Goal: Entertainment & Leisure: Consume media (video, audio)

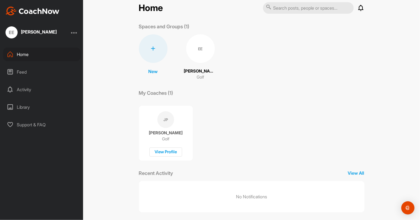
scroll to position [14, 0]
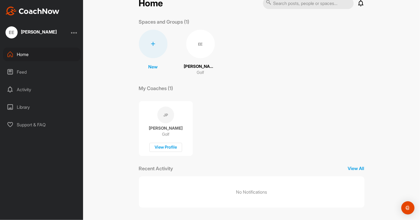
click at [196, 49] on div "EE" at bounding box center [200, 44] width 29 height 29
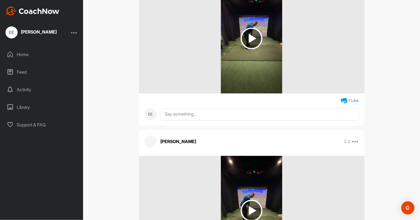
scroll to position [1000, 0]
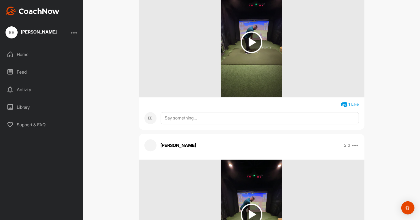
click at [246, 45] on img at bounding box center [252, 42] width 22 height 22
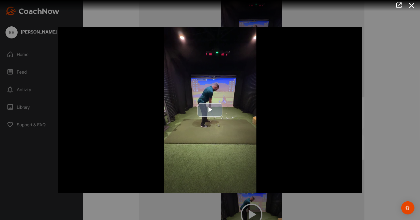
click at [210, 110] on span "Video Player" at bounding box center [210, 110] width 0 height 0
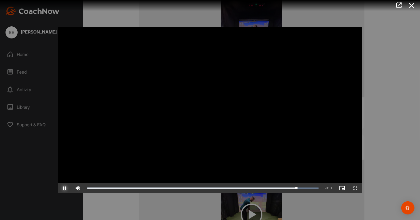
click at [65, 188] on span "Video Player" at bounding box center [64, 188] width 13 height 0
click at [395, 80] on div at bounding box center [210, 110] width 420 height 220
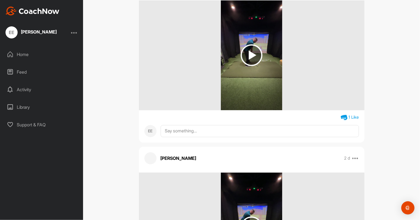
scroll to position [925, 0]
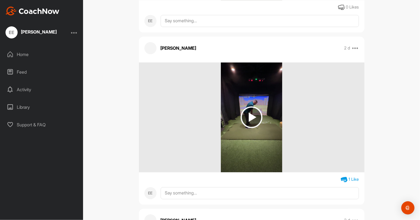
click at [250, 113] on img at bounding box center [252, 117] width 22 height 22
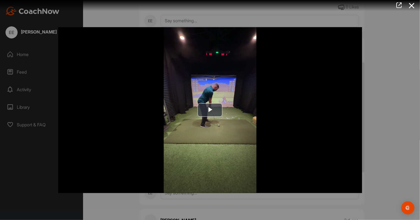
click at [409, 35] on div at bounding box center [210, 110] width 420 height 220
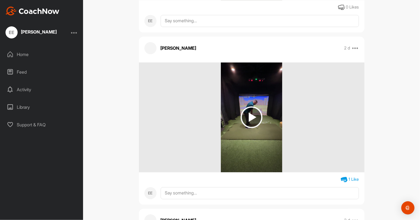
click at [267, 111] on img at bounding box center [251, 117] width 61 height 110
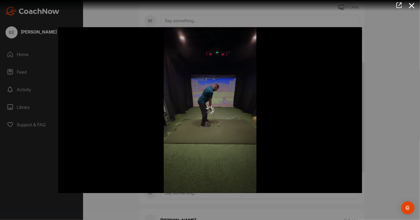
click at [370, 103] on div at bounding box center [210, 110] width 420 height 220
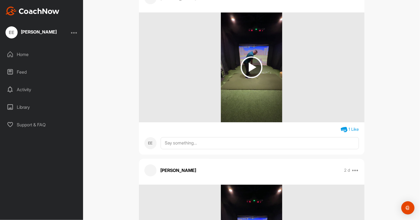
scroll to position [1125, 0]
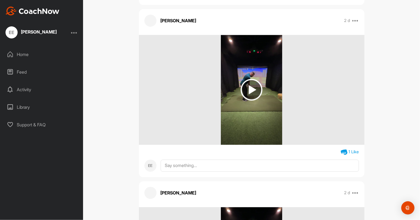
click at [251, 85] on img at bounding box center [252, 90] width 22 height 22
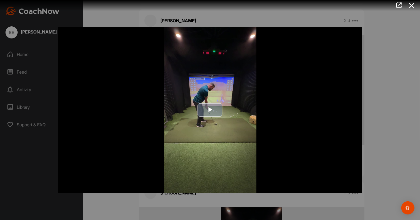
click at [210, 110] on span "Video Player" at bounding box center [210, 110] width 0 height 0
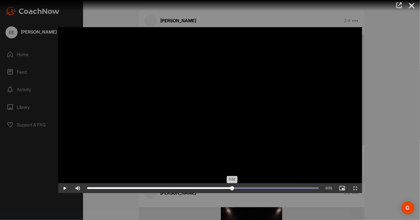
drag, startPoint x: 213, startPoint y: 185, endPoint x: 232, endPoint y: 193, distance: 20.2
click at [232, 193] on div "Loaded : 100.00% 0:02 0:02" at bounding box center [202, 188] width 237 height 10
drag, startPoint x: 402, startPoint y: 94, endPoint x: 395, endPoint y: 94, distance: 7.2
click at [402, 94] on div at bounding box center [210, 110] width 420 height 220
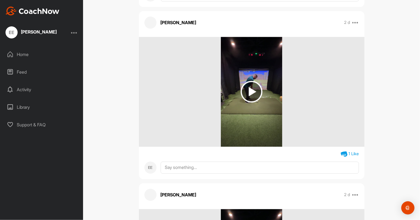
scroll to position [950, 0]
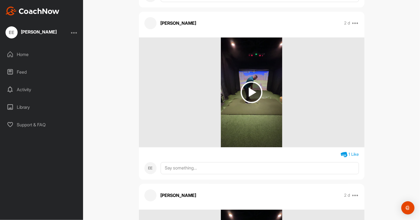
click at [253, 93] on img at bounding box center [252, 92] width 22 height 22
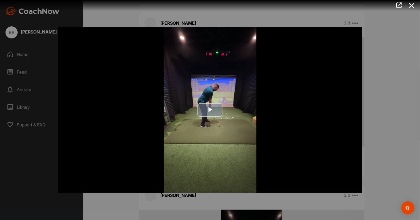
click at [210, 110] on span "Video Player" at bounding box center [210, 110] width 0 height 0
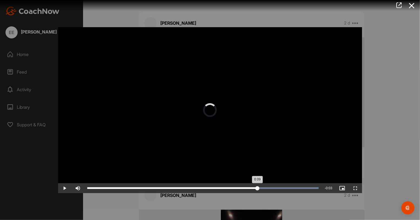
drag, startPoint x: 149, startPoint y: 187, endPoint x: 258, endPoint y: 187, distance: 109.5
click at [257, 188] on div "0:09" at bounding box center [172, 189] width 170 height 2
click at [263, 187] on div "Loaded : 100.00% 0:09 0:12" at bounding box center [202, 188] width 237 height 10
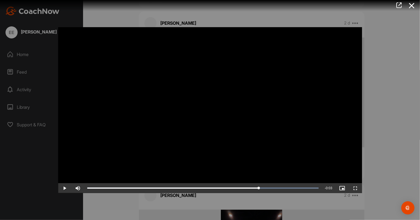
drag, startPoint x: 267, startPoint y: 187, endPoint x: 258, endPoint y: 194, distance: 11.1
click at [258, 194] on div "Video Player is loading. Play Video Play Skip Backward Skip Forward Mute Curren…" at bounding box center [210, 109] width 315 height 177
click at [66, 188] on span "Video Player" at bounding box center [64, 188] width 13 height 0
click at [64, 188] on span "Video Player" at bounding box center [64, 188] width 13 height 0
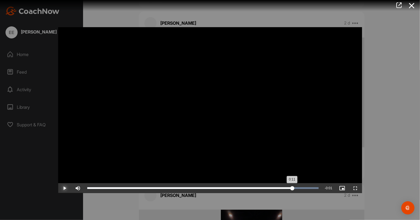
drag, startPoint x: 134, startPoint y: 187, endPoint x: 279, endPoint y: 189, distance: 144.4
click at [280, 189] on div "Loaded : 100.00% 0:11 0:11" at bounding box center [203, 189] width 232 height 2
click at [352, 101] on video "Video Player" at bounding box center [210, 110] width 304 height 166
click at [420, 82] on div at bounding box center [210, 110] width 420 height 220
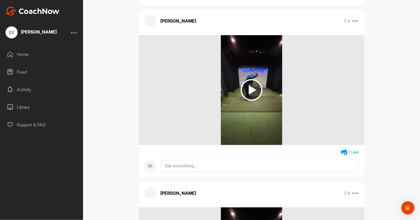
scroll to position [1650, 0]
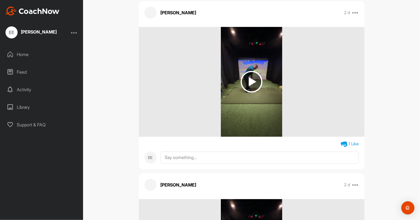
click at [246, 81] on img at bounding box center [252, 82] width 22 height 22
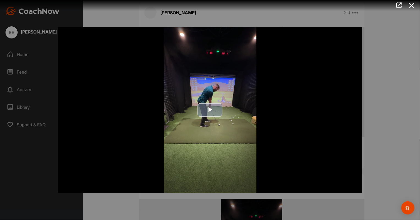
click at [210, 110] on span "Video Player" at bounding box center [210, 110] width 0 height 0
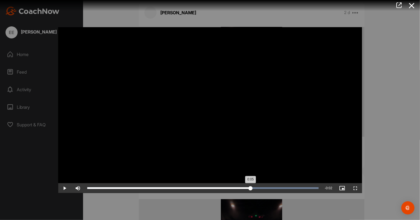
drag, startPoint x: 316, startPoint y: 187, endPoint x: 249, endPoint y: 185, distance: 66.3
click at [250, 185] on div "Loaded : 100.00% 0:05 0:05" at bounding box center [202, 188] width 237 height 10
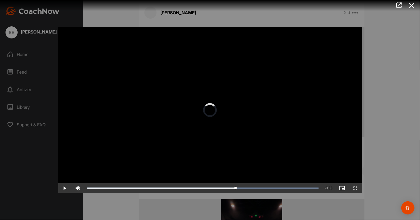
drag, startPoint x: 250, startPoint y: 187, endPoint x: 231, endPoint y: 194, distance: 20.1
click at [231, 194] on div "Video Player is loading. Play Video Play Skip Backward Skip Forward Mute Curren…" at bounding box center [210, 109] width 315 height 177
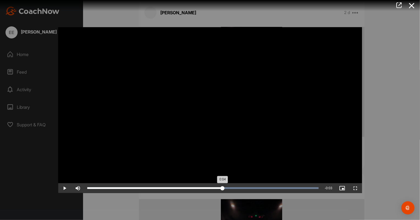
drag, startPoint x: 231, startPoint y: 187, endPoint x: 219, endPoint y: 190, distance: 12.6
click at [219, 189] on div "0:04" at bounding box center [154, 189] width 135 height 2
click at [384, 111] on div at bounding box center [210, 110] width 420 height 220
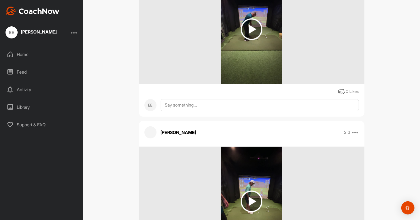
scroll to position [2000, 0]
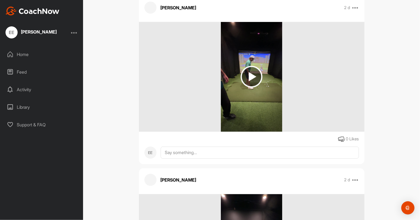
click at [248, 77] on img at bounding box center [252, 77] width 22 height 22
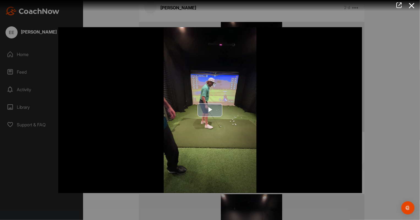
click at [210, 110] on span "Video Player" at bounding box center [210, 110] width 0 height 0
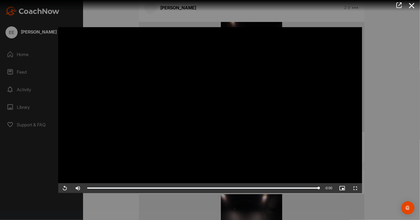
click at [383, 122] on div at bounding box center [210, 110] width 420 height 220
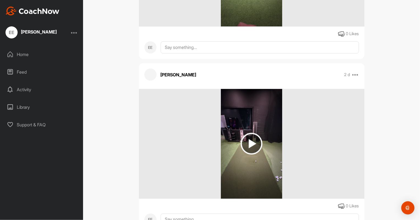
scroll to position [600, 0]
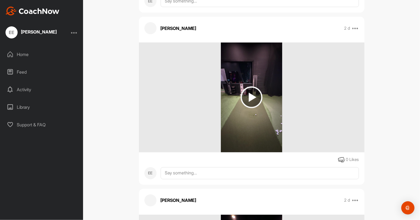
click at [248, 102] on img at bounding box center [252, 98] width 22 height 22
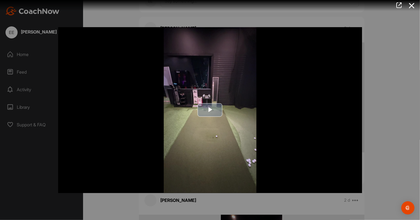
click at [210, 110] on span "Video Player" at bounding box center [210, 110] width 0 height 0
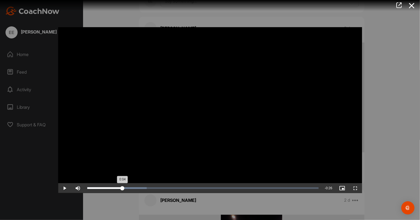
click at [122, 188] on div "Loaded : 25.77% 0:04 0:04" at bounding box center [203, 189] width 232 height 2
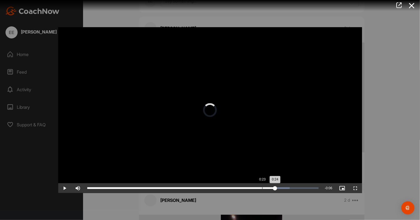
click at [263, 191] on div "Loaded : 87.45% 0:23 0:24" at bounding box center [202, 188] width 237 height 10
click at [263, 191] on div "Loaded : 87.45% 0:23 0:23" at bounding box center [202, 188] width 237 height 10
drag, startPoint x: 263, startPoint y: 189, endPoint x: 295, endPoint y: 185, distance: 32.1
click at [295, 185] on div "Loaded : 100.00% 0:27 0:27" at bounding box center [202, 188] width 237 height 10
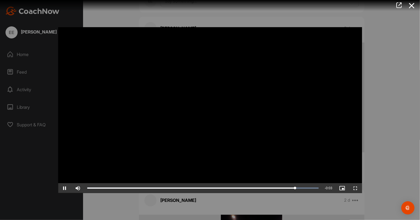
click at [382, 77] on div at bounding box center [210, 110] width 420 height 220
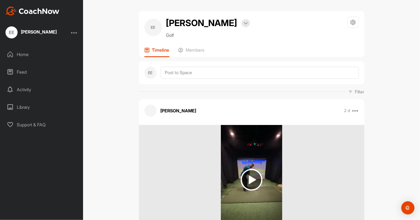
scroll to position [0, 0]
click at [253, 179] on img at bounding box center [252, 180] width 22 height 22
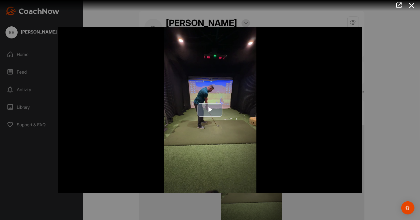
click at [212, 102] on img "Video Player" at bounding box center [210, 110] width 304 height 166
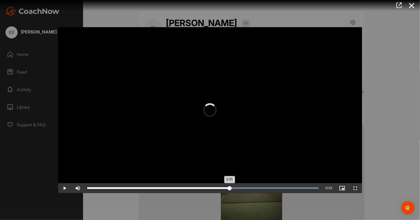
drag, startPoint x: 202, startPoint y: 188, endPoint x: 237, endPoint y: 188, distance: 34.7
click at [236, 188] on div "Loaded : 100.00% 0:05 0:05" at bounding box center [203, 189] width 232 height 2
drag, startPoint x: 319, startPoint y: 189, endPoint x: 278, endPoint y: 186, distance: 40.8
click at [278, 188] on div "0:07" at bounding box center [182, 189] width 191 height 2
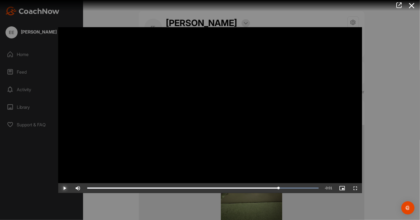
click at [66, 188] on span "Video Player" at bounding box center [64, 188] width 13 height 0
click at [221, 186] on div "Loaded : 100.00% 0:05 0:00" at bounding box center [202, 188] width 237 height 10
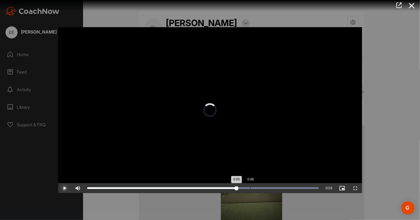
drag, startPoint x: 236, startPoint y: 187, endPoint x: 260, endPoint y: 187, distance: 23.7
click at [252, 188] on div "Progress Bar" at bounding box center [203, 189] width 232 height 2
drag, startPoint x: 292, startPoint y: 188, endPoint x: 278, endPoint y: 189, distance: 13.8
click at [278, 189] on div "0:07" at bounding box center [182, 189] width 191 height 2
click at [278, 189] on div "Loaded : 100.00% 0:07 0:06" at bounding box center [202, 188] width 237 height 10
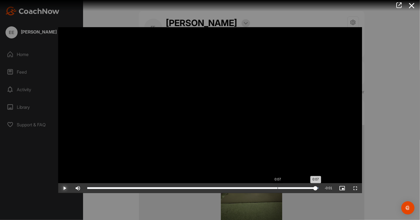
click at [278, 189] on div "0:07" at bounding box center [278, 189] width 0 height 2
drag, startPoint x: 278, startPoint y: 189, endPoint x: 313, endPoint y: 183, distance: 36.0
click at [392, 74] on div at bounding box center [210, 110] width 420 height 220
